Goal: Share content

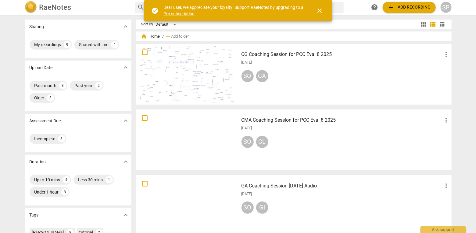
click at [314, 76] on div "SO CA" at bounding box center [346, 77] width 209 height 15
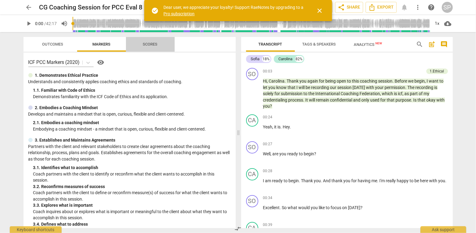
click at [154, 45] on span "Scores" at bounding box center [150, 44] width 15 height 5
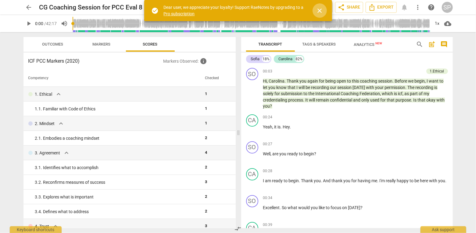
click at [320, 13] on span "close" at bounding box center [319, 10] width 7 height 7
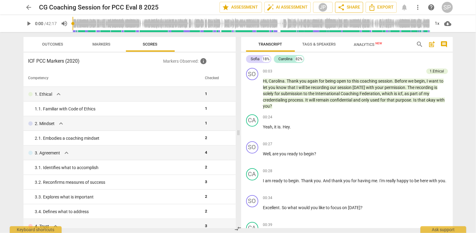
click at [342, 7] on span "share Share" at bounding box center [349, 7] width 23 height 7
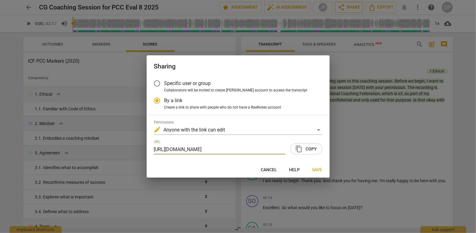
scroll to position [0, 71]
radio input "false"
click at [157, 78] on input "Specific user or group" at bounding box center [157, 83] width 15 height 15
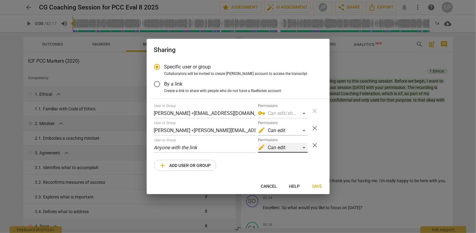
click at [299, 152] on div "edit Can edit" at bounding box center [283, 148] width 50 height 10
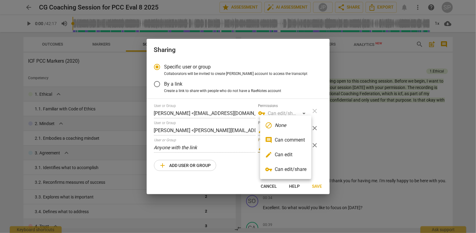
click at [299, 156] on li "edit Can edit" at bounding box center [285, 154] width 51 height 15
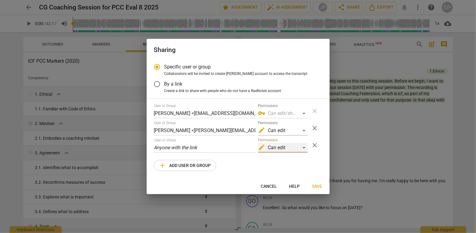
click at [290, 152] on div "edit Can edit" at bounding box center [283, 148] width 50 height 10
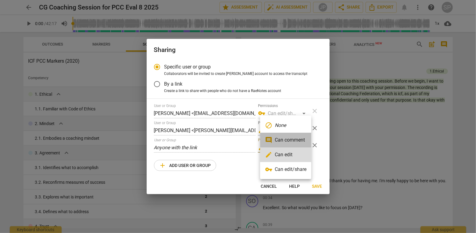
click at [294, 141] on li "comment Can comment" at bounding box center [285, 139] width 51 height 15
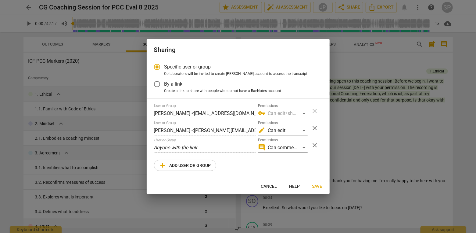
click at [188, 169] on span "add Add user or group" at bounding box center [185, 164] width 52 height 7
radio input "false"
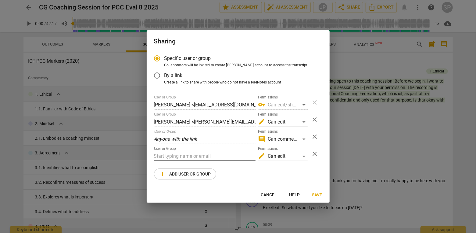
click at [201, 161] on input "text" at bounding box center [205, 156] width 102 height 10
paste input "[PERSON_NAME][EMAIL_ADDRESS][DOMAIN_NAME]"
type input "[PERSON_NAME][EMAIL_ADDRESS][DOMAIN_NAME]"
click at [302, 144] on div "comment Can comment" at bounding box center [283, 139] width 50 height 10
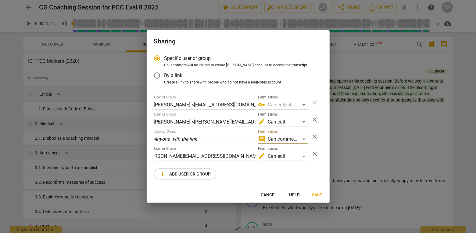
scroll to position [0, 0]
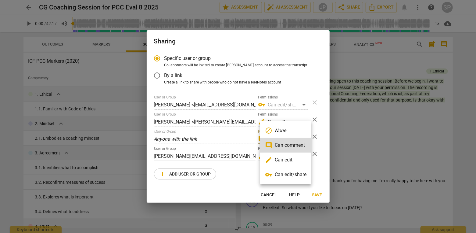
click at [222, 143] on div at bounding box center [238, 116] width 476 height 233
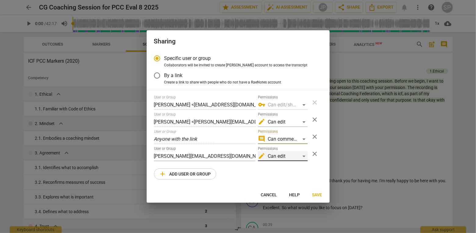
click at [295, 161] on div "edit Can edit" at bounding box center [283, 156] width 50 height 10
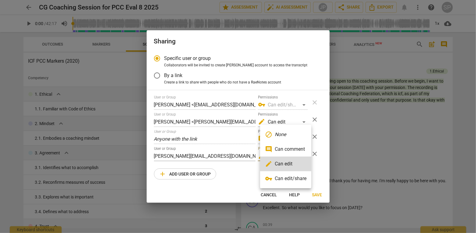
click at [295, 165] on li "edit Can edit" at bounding box center [285, 163] width 51 height 15
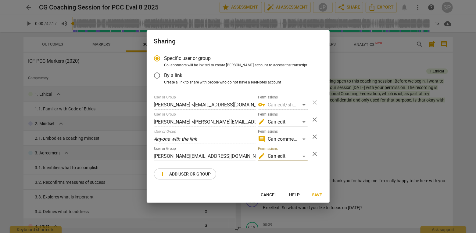
click at [316, 198] on span "Save" at bounding box center [318, 195] width 10 height 6
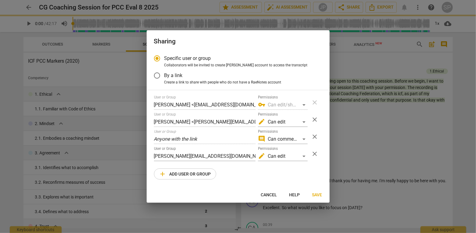
radio input "false"
